Goal: Use online tool/utility: Use online tool/utility

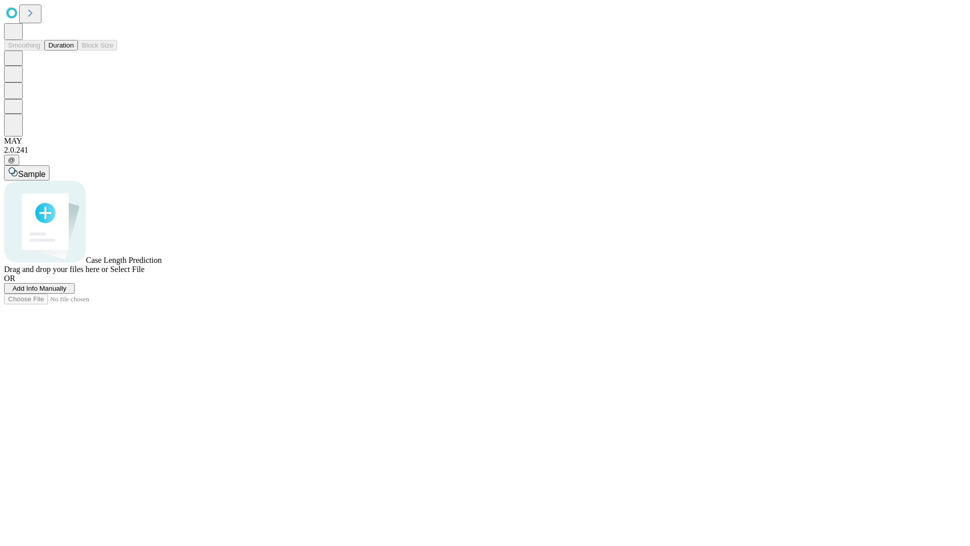
click at [74, 51] on button "Duration" at bounding box center [60, 45] width 33 height 11
click at [144, 273] on span "Select File" at bounding box center [127, 269] width 34 height 9
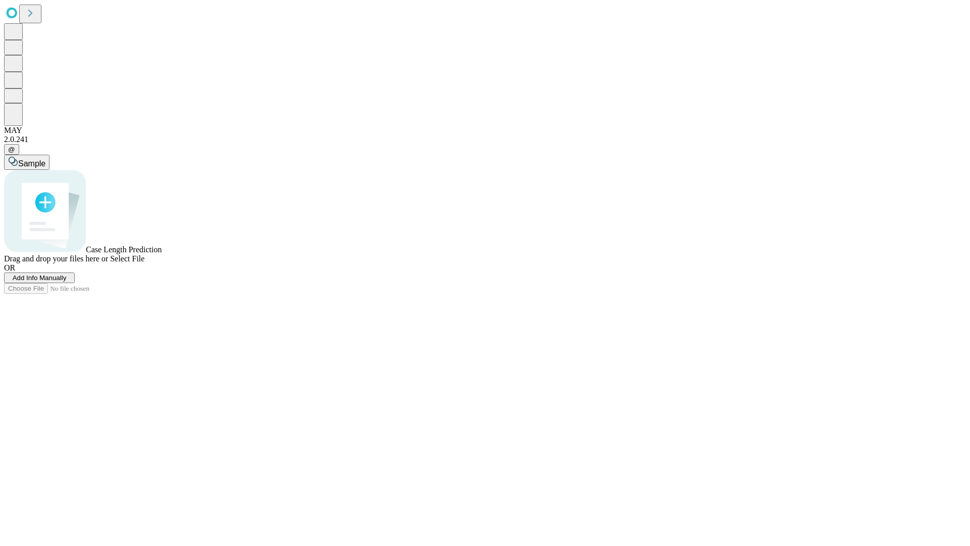
click at [144, 263] on span "Select File" at bounding box center [127, 258] width 34 height 9
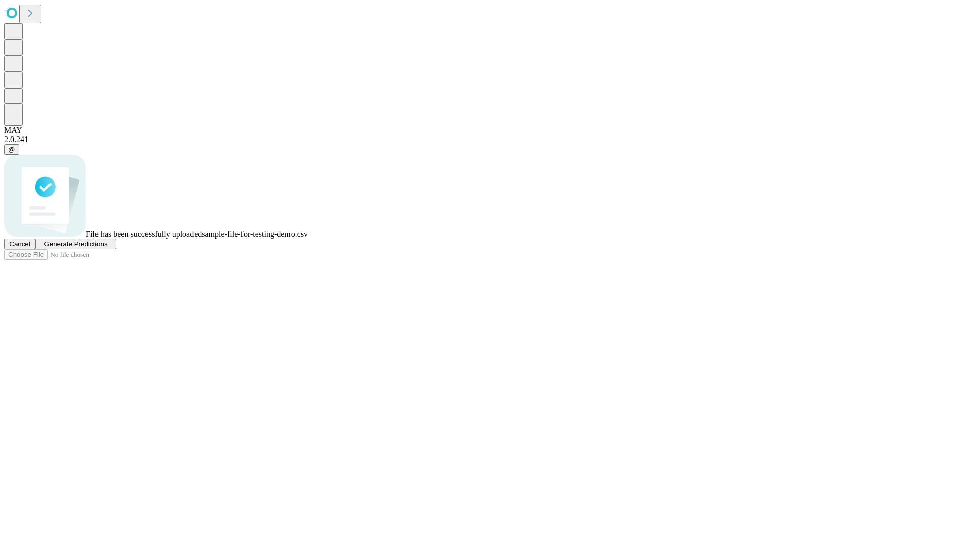
click at [107, 248] on span "Generate Predictions" at bounding box center [75, 244] width 63 height 8
